Goal: Information Seeking & Learning: Learn about a topic

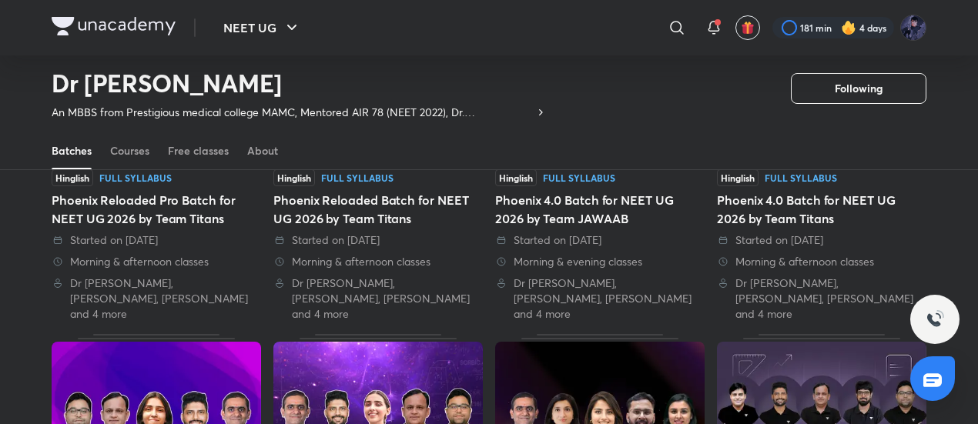
scroll to position [229, 0]
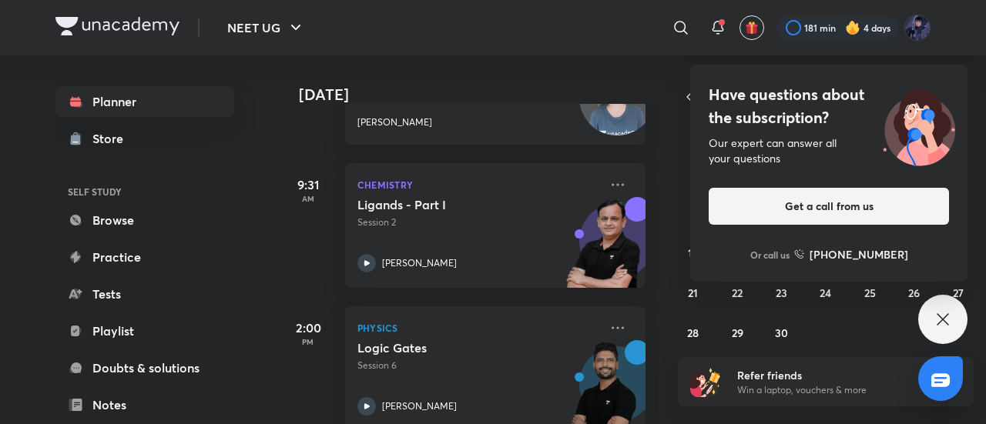
scroll to position [528, 0]
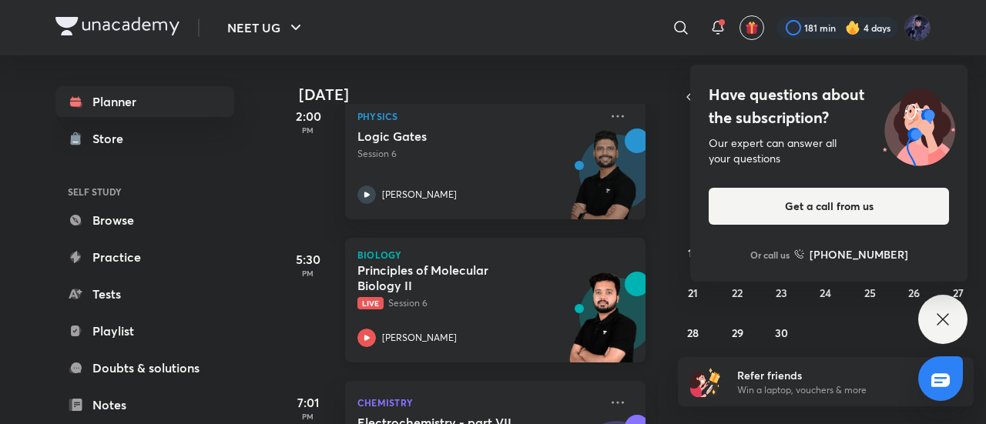
click at [433, 300] on p "Live Session 6" at bounding box center [478, 303] width 242 height 14
click at [410, 340] on p "[PERSON_NAME]" at bounding box center [419, 338] width 75 height 14
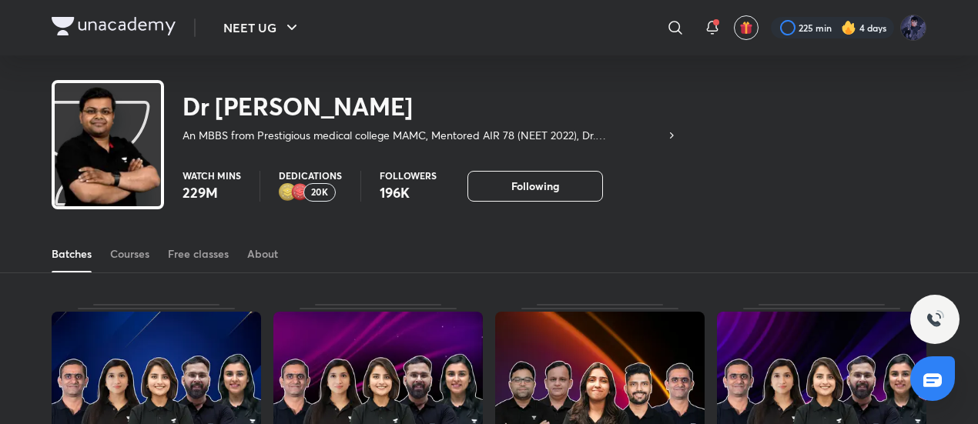
click at [165, 11] on div "NEET UG ​ 225 min 4 days" at bounding box center [489, 27] width 875 height 55
click at [159, 18] on img at bounding box center [114, 26] width 124 height 18
click at [158, 27] on img at bounding box center [114, 26] width 124 height 18
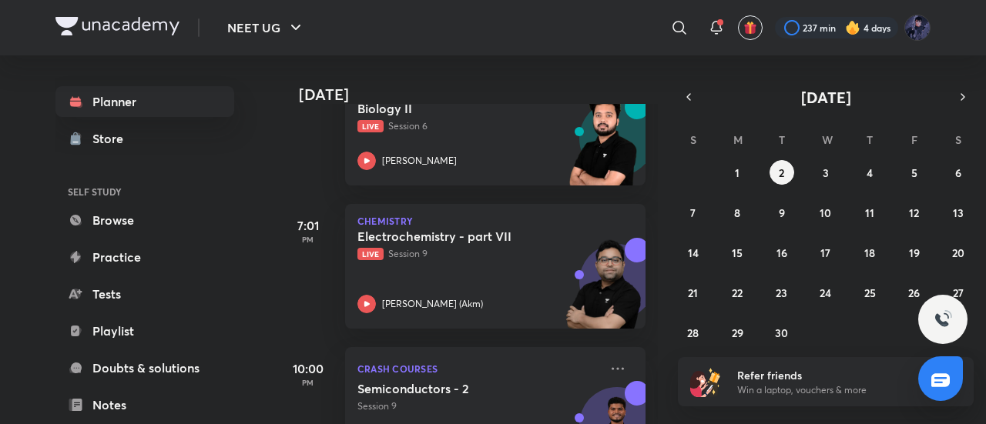
scroll to position [776, 0]
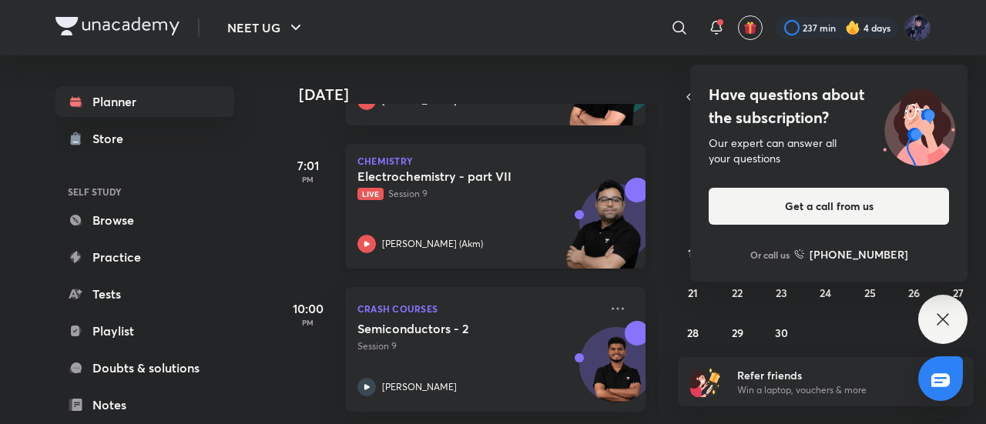
click at [447, 237] on p "[PERSON_NAME] (Akm)" at bounding box center [432, 244] width 101 height 14
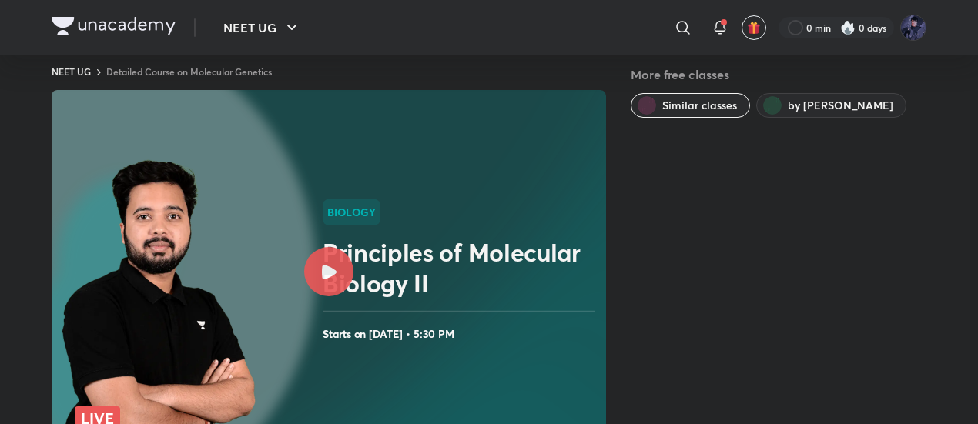
scroll to position [19, 0]
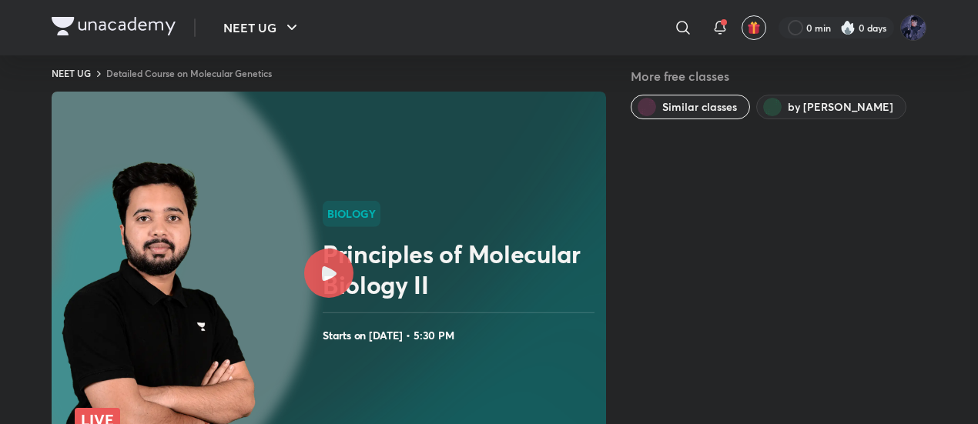
click at [338, 275] on div at bounding box center [328, 273] width 49 height 49
